Goal: Task Accomplishment & Management: Use online tool/utility

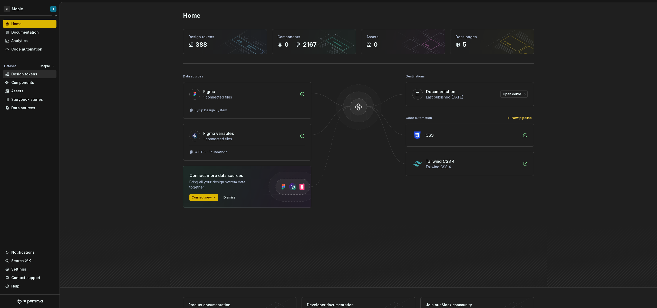
click at [38, 76] on div "Design tokens" at bounding box center [29, 74] width 49 height 5
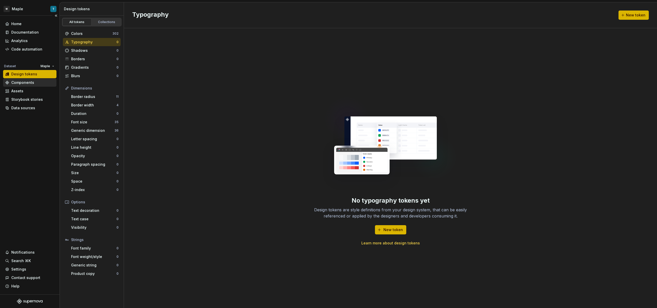
click at [36, 80] on div "Components" at bounding box center [29, 82] width 49 height 5
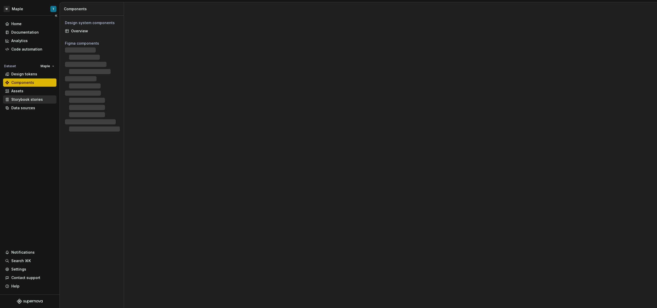
click at [36, 95] on div "Storybook stories" at bounding box center [29, 99] width 53 height 8
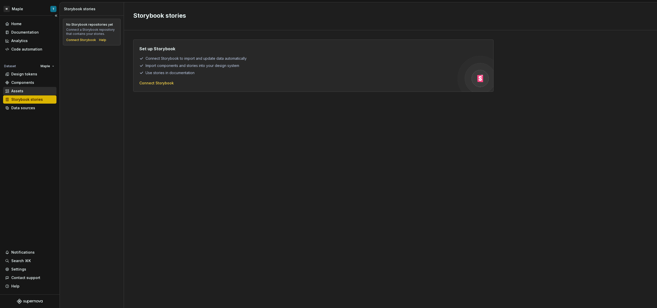
click at [36, 94] on div "Assets" at bounding box center [29, 91] width 53 height 8
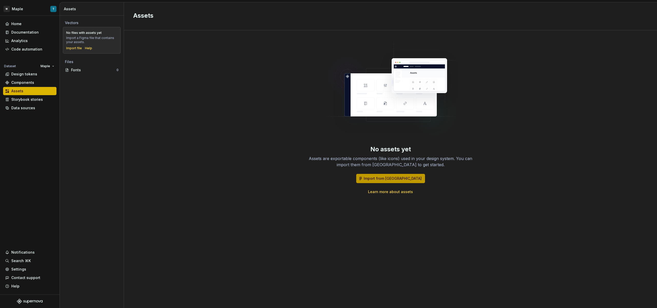
click at [391, 176] on span "Import from [GEOGRAPHIC_DATA]" at bounding box center [393, 178] width 58 height 5
click at [387, 175] on button "Import from [GEOGRAPHIC_DATA]" at bounding box center [390, 178] width 69 height 9
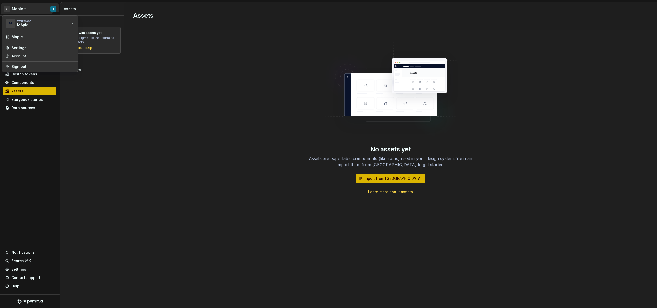
click at [52, 10] on html "M Maple T Home Documentation Analytics Code automation Dataset Maple Design tok…" at bounding box center [328, 154] width 657 height 308
click at [92, 30] on div "test" at bounding box center [102, 30] width 33 height 5
